Goal: Information Seeking & Learning: Understand process/instructions

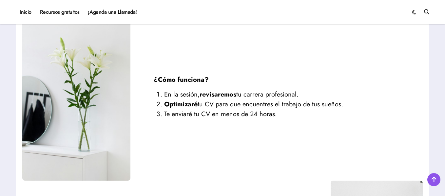
scroll to position [787, 0]
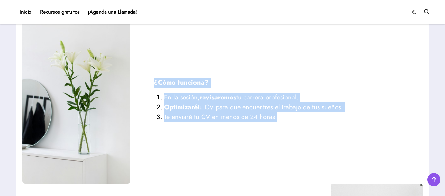
drag, startPoint x: 151, startPoint y: 80, endPoint x: 283, endPoint y: 125, distance: 138.6
click at [283, 125] on div "¿Cómo funciona? En la sesión, revisaremos tu carrera profesional. Optimizaré tu…" at bounding box center [276, 103] width 292 height 50
copy div "¿Cómo funciona? En la sesión, revisaremos tu carrera profesional. Optimizaré tu…"
click at [324, 172] on div "¿Cómo funciona? En la sesión, revisaremos tu carrera profesional. Optimizaré tu…" at bounding box center [222, 103] width 401 height 162
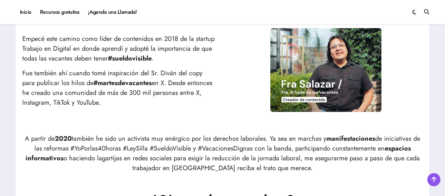
scroll to position [328, 0]
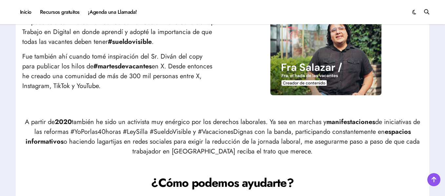
click at [339, 45] on img at bounding box center [326, 53] width 111 height 84
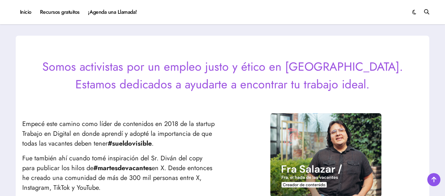
scroll to position [262, 0]
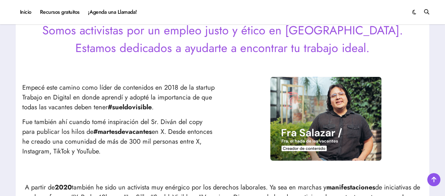
click at [338, 104] on img at bounding box center [326, 119] width 111 height 84
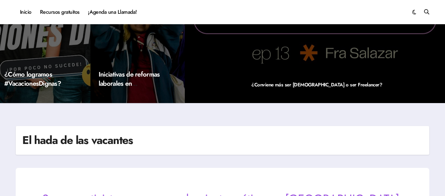
scroll to position [0, 0]
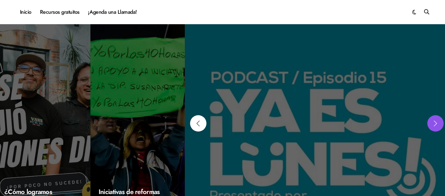
click at [438, 121] on div "Next slide" at bounding box center [436, 123] width 16 height 16
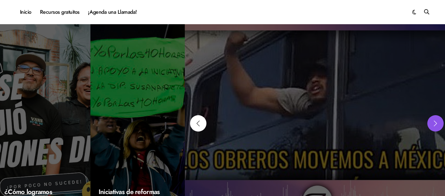
click at [438, 121] on div "Next slide" at bounding box center [436, 123] width 16 height 16
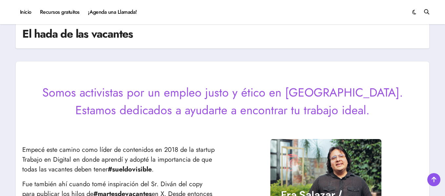
scroll to position [262, 0]
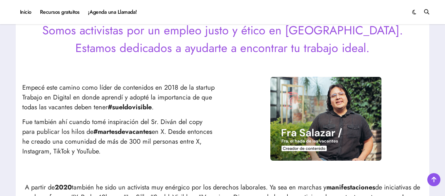
click at [329, 113] on img at bounding box center [326, 119] width 111 height 84
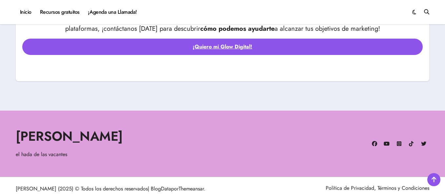
scroll to position [2223, 0]
